Goal: Transaction & Acquisition: Subscribe to service/newsletter

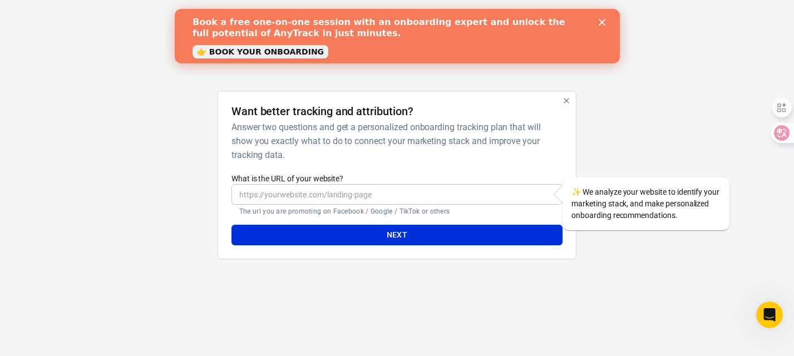
click at [562, 101] on icon "button" at bounding box center [566, 100] width 9 height 9
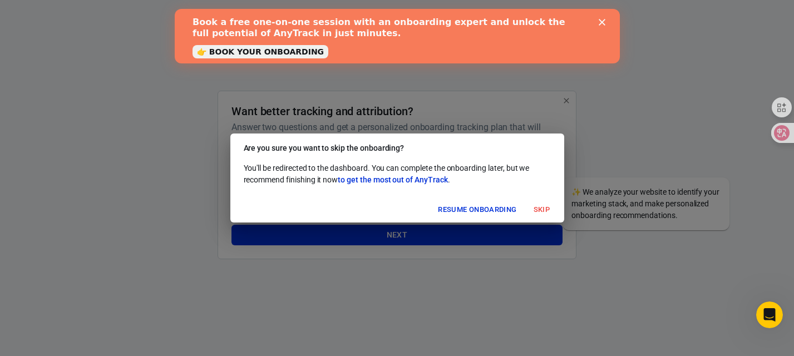
click at [534, 209] on button "Skip" at bounding box center [542, 209] width 36 height 17
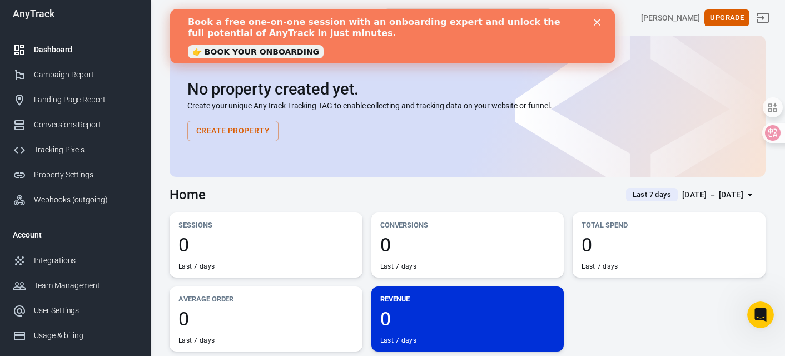
click at [597, 22] on polygon "Close" at bounding box center [597, 22] width 7 height 7
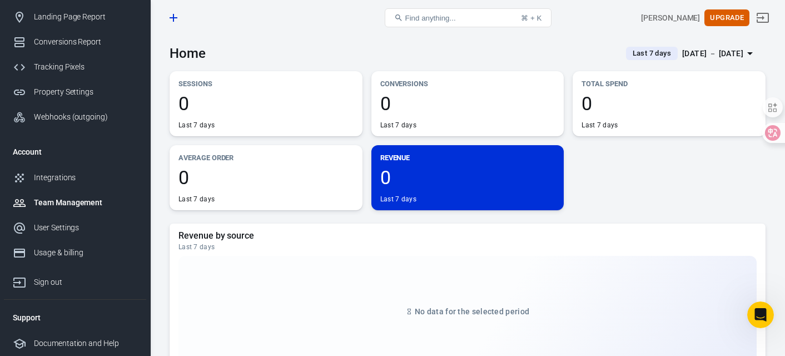
scroll to position [167, 0]
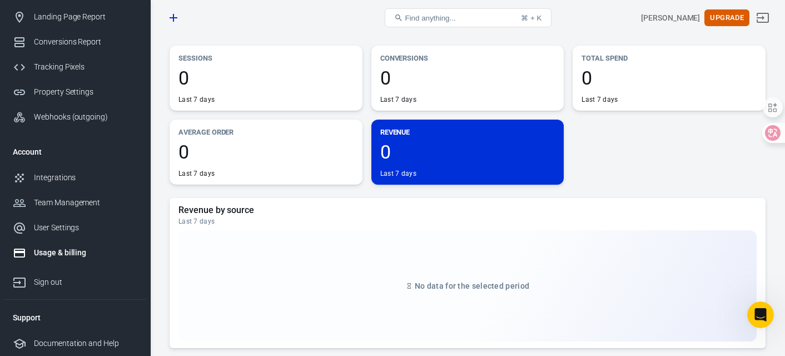
click at [75, 249] on div "Usage & billing" at bounding box center [85, 253] width 103 height 12
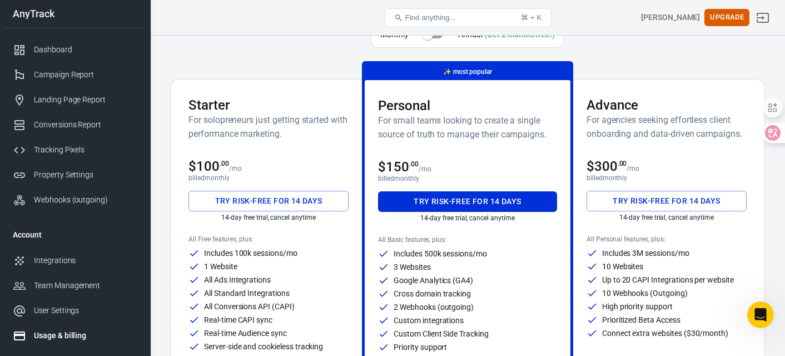
scroll to position [56, 0]
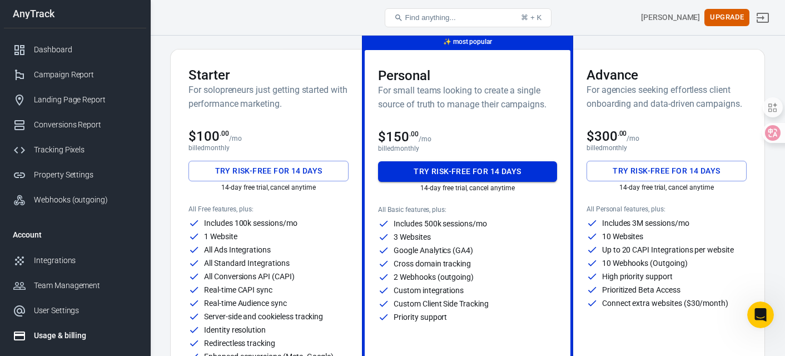
click at [425, 171] on button "Try risk-free for 14 days" at bounding box center [467, 171] width 179 height 21
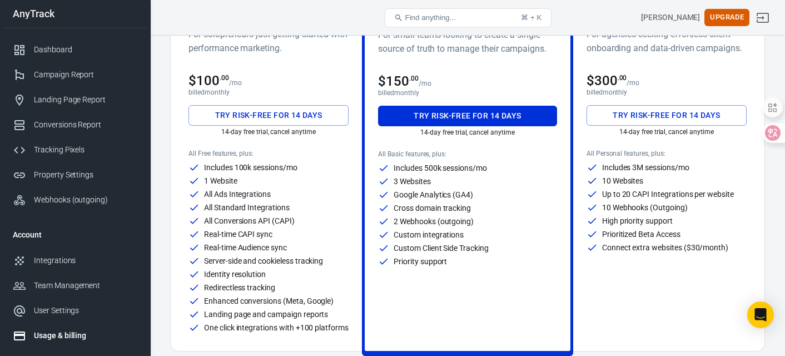
scroll to position [56, 0]
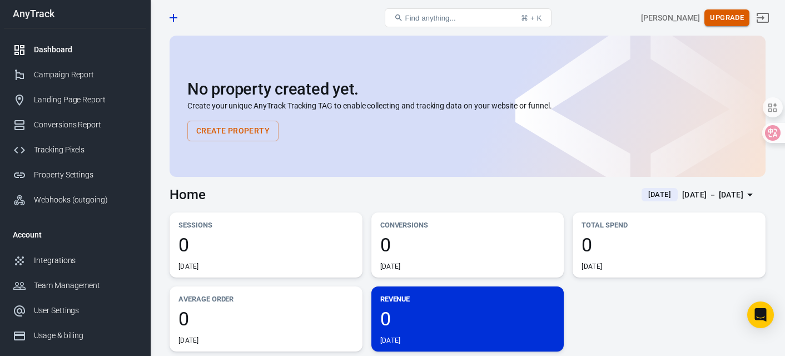
click at [727, 19] on button "Upgrade" at bounding box center [727, 17] width 45 height 17
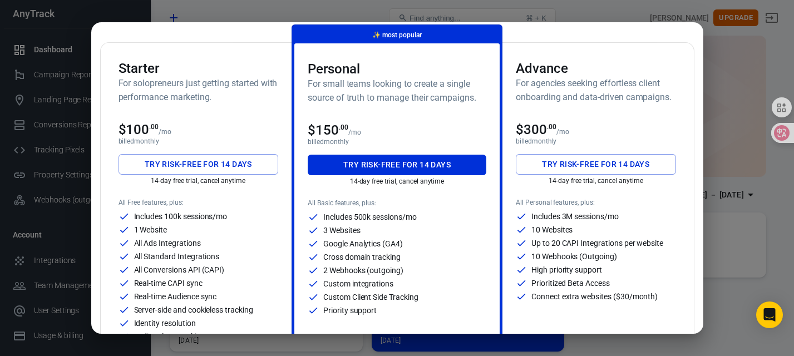
drag, startPoint x: 409, startPoint y: 166, endPoint x: 423, endPoint y: 172, distance: 15.7
click at [409, 166] on button "Try risk-free for 14 days" at bounding box center [397, 165] width 179 height 21
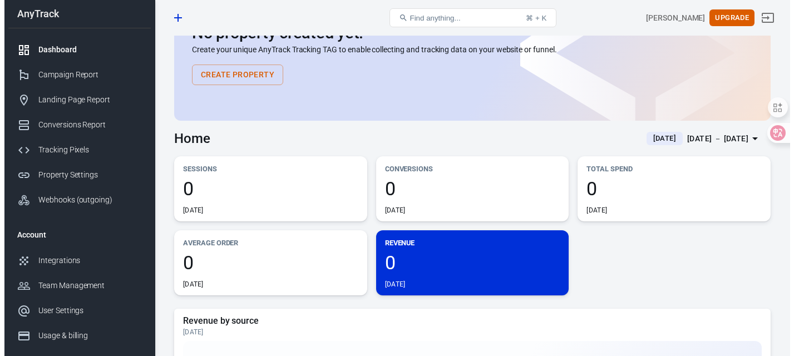
scroll to position [56, 0]
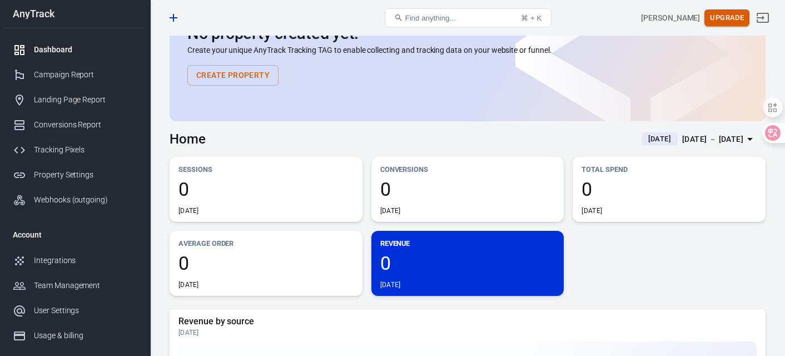
click at [727, 11] on button "Upgrade" at bounding box center [727, 17] width 45 height 17
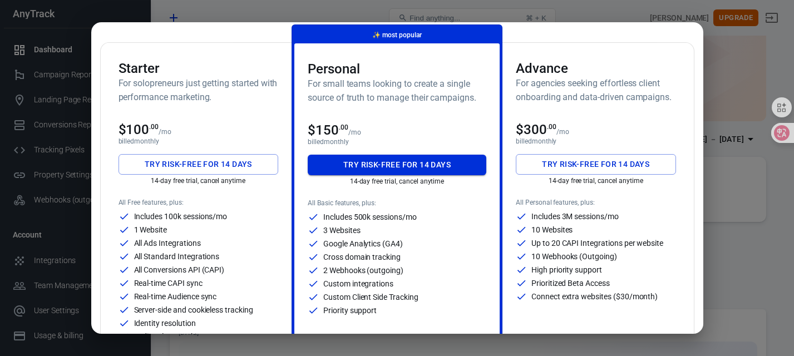
click at [406, 165] on button "Try risk-free for 14 days" at bounding box center [397, 165] width 179 height 21
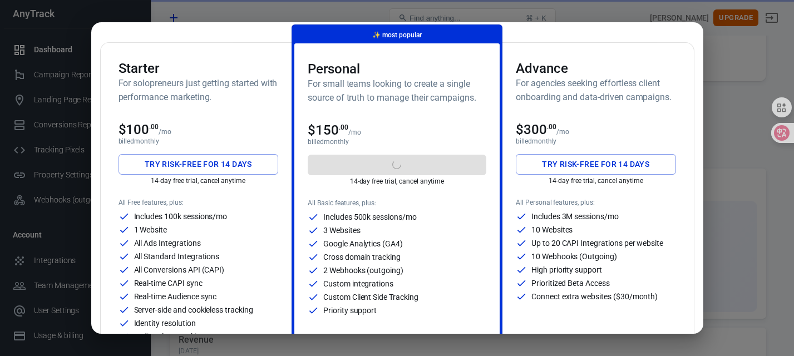
scroll to position [0, 0]
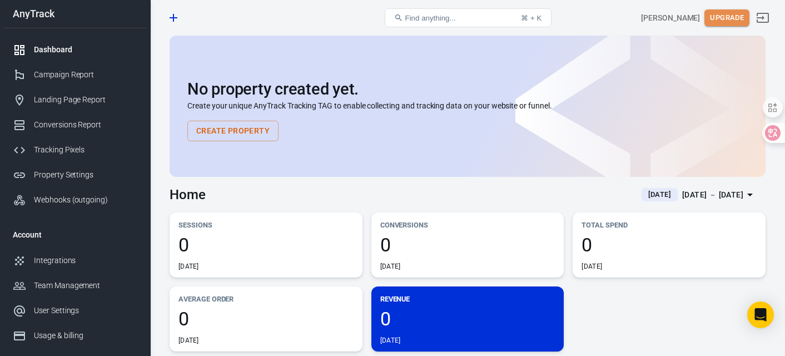
click at [734, 18] on button "Upgrade" at bounding box center [727, 17] width 45 height 17
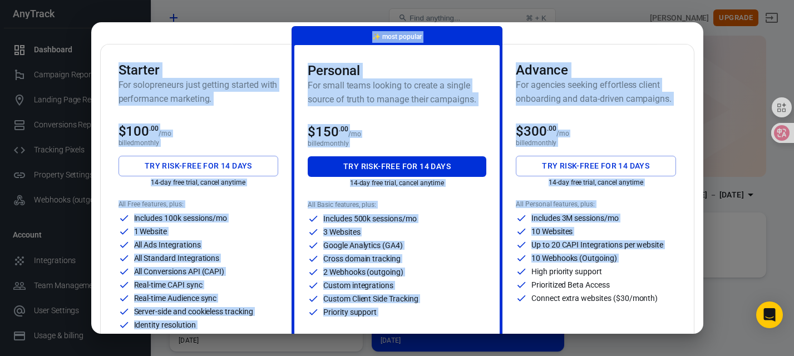
scroll to position [111, 0]
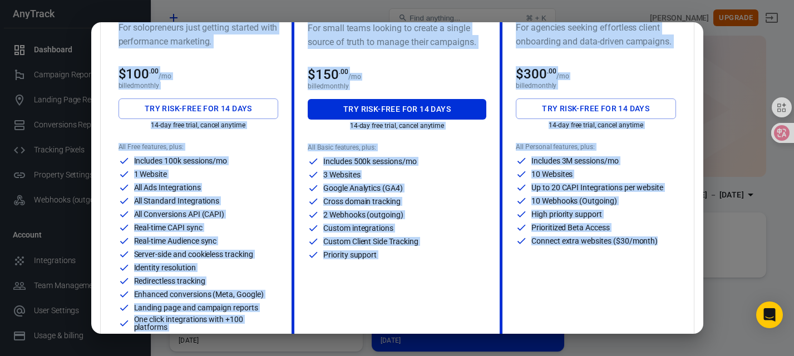
drag, startPoint x: 120, startPoint y: 124, endPoint x: 651, endPoint y: 249, distance: 546.2
click at [651, 249] on div "Starter For solopreneurs just getting started with performance marketing. $100 …" at bounding box center [397, 168] width 594 height 363
copy div "Loremip Dol sitametconse adip elitsed doeiusm temp incididuntu laboreetd. $536 …"
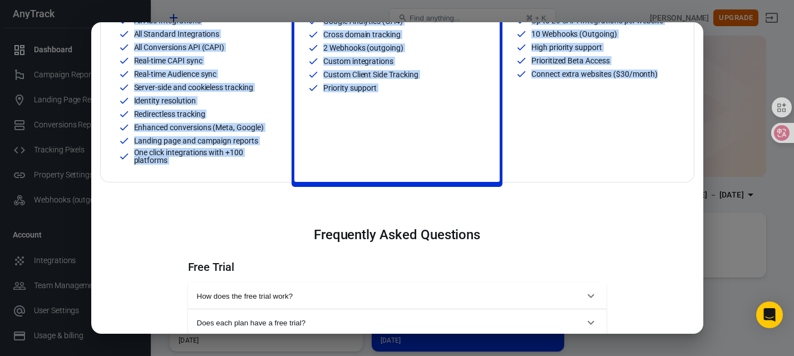
scroll to position [389, 0]
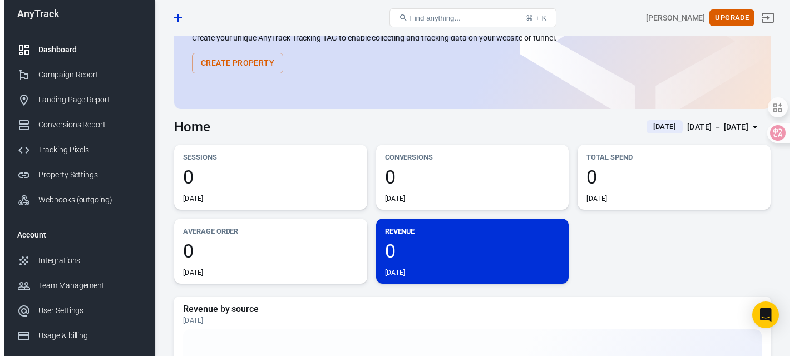
scroll to position [111, 0]
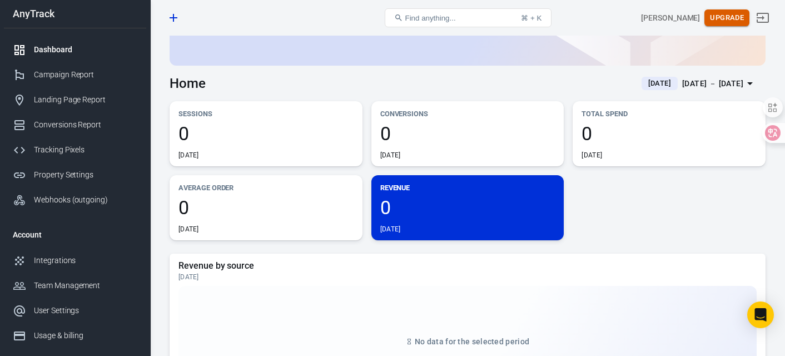
click at [735, 11] on button "Upgrade" at bounding box center [727, 17] width 45 height 17
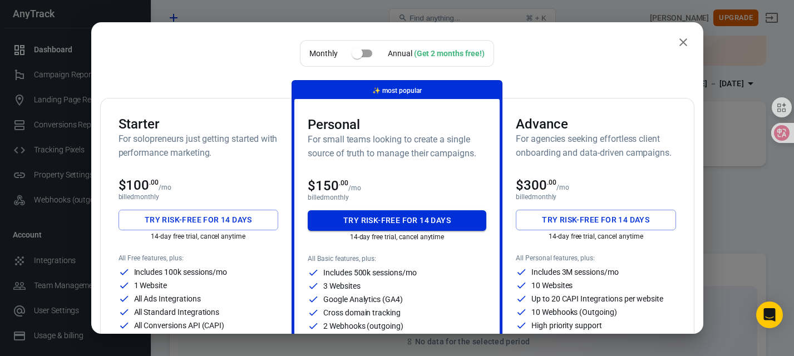
click at [404, 217] on button "Try risk-free for 14 days" at bounding box center [397, 220] width 179 height 21
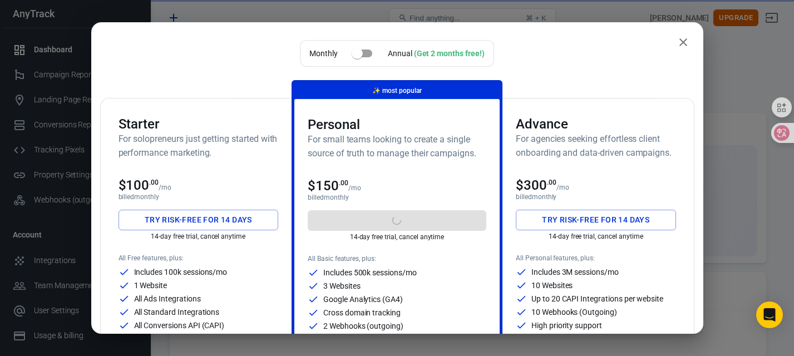
scroll to position [0, 0]
